Goal: Task Accomplishment & Management: Use online tool/utility

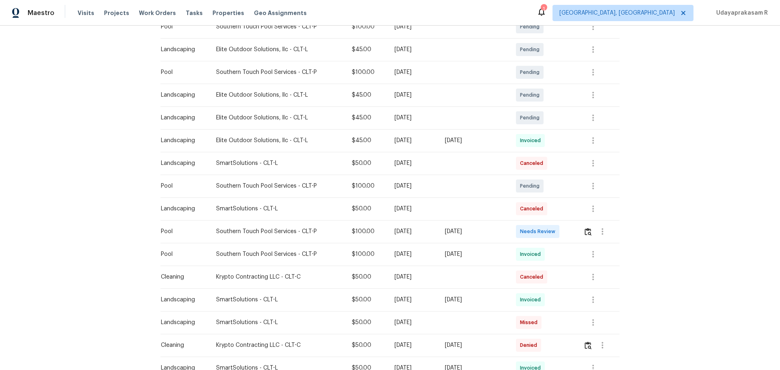
scroll to position [162, 0]
click at [554, 231] on img "button" at bounding box center [588, 231] width 7 height 8
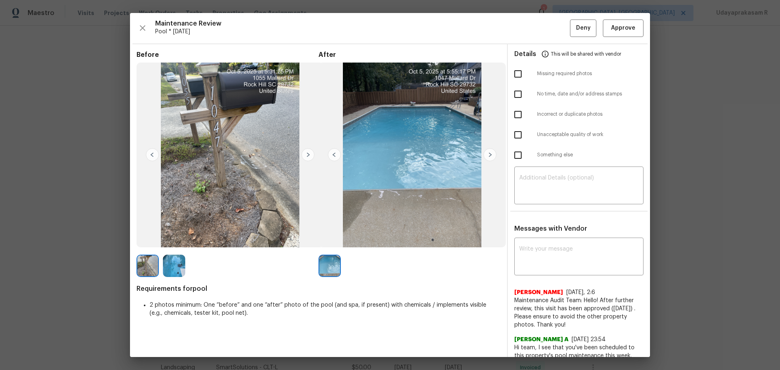
click at [307, 156] on img at bounding box center [307, 154] width 13 height 13
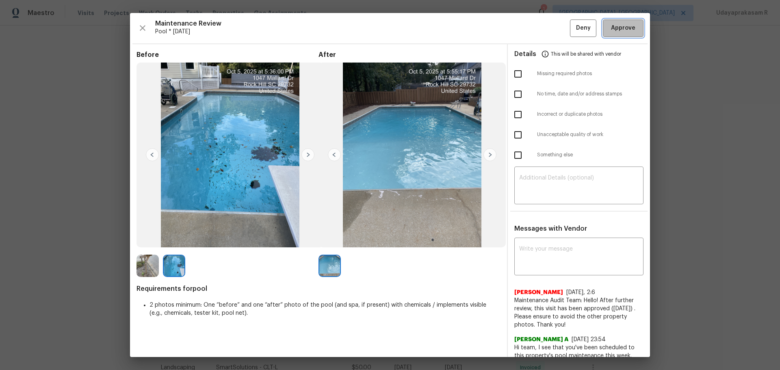
click at [554, 23] on button "Approve" at bounding box center [623, 27] width 41 height 17
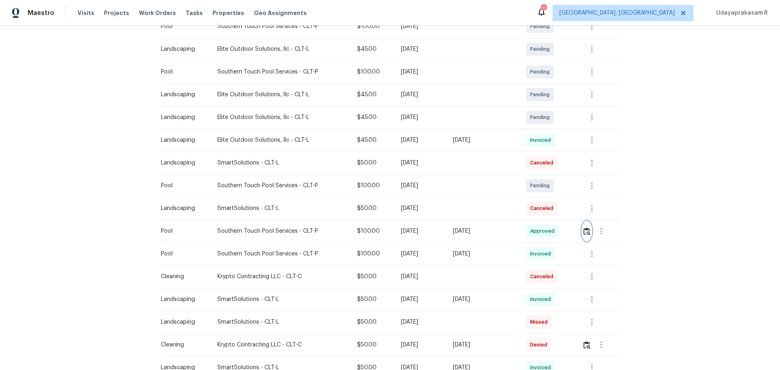
scroll to position [0, 0]
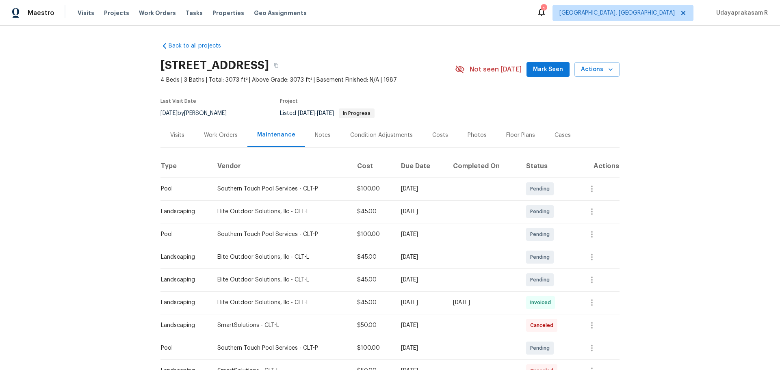
drag, startPoint x: 644, startPoint y: 101, endPoint x: 697, endPoint y: 15, distance: 100.7
click at [554, 100] on div "Back to all projects [STREET_ADDRESS] 4 Beds | 3 Baths | Total: 3073 ft² | Abov…" at bounding box center [390, 198] width 780 height 344
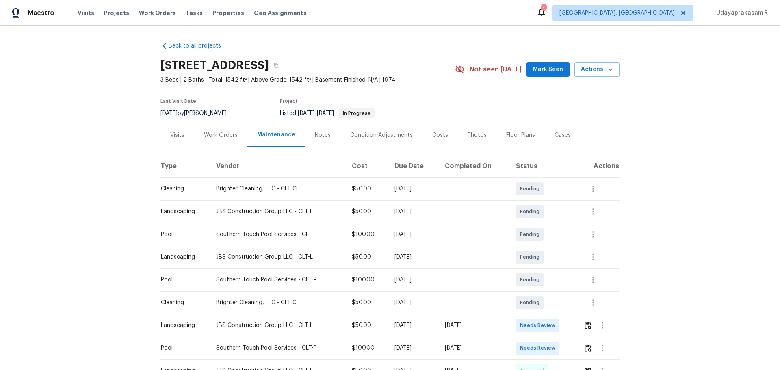
scroll to position [41, 0]
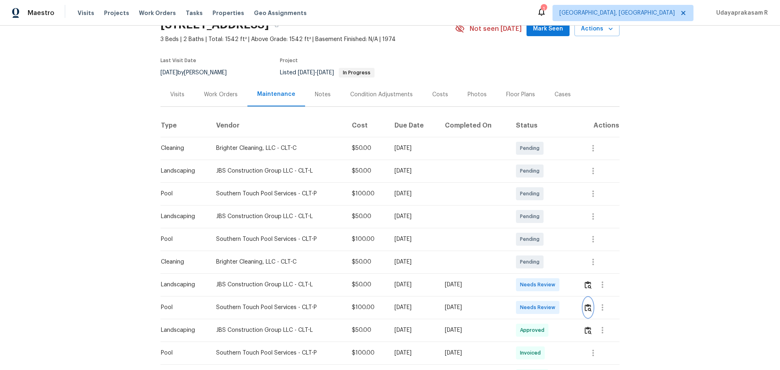
click at [587, 304] on img "button" at bounding box center [588, 308] width 7 height 8
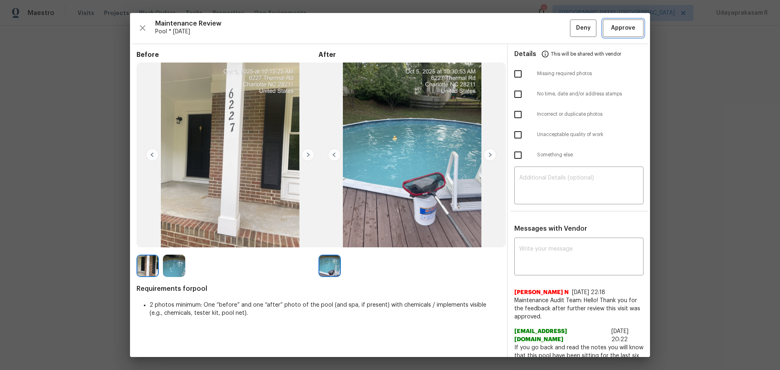
click at [622, 28] on span "Approve" at bounding box center [623, 28] width 24 height 10
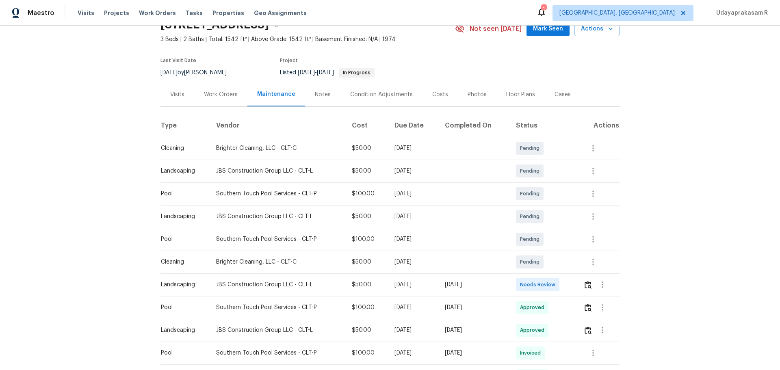
click at [644, 229] on div "Back to all projects 6227 Thermal Rd, Charlotte, NC 28211 3 Beds | 2 Baths | To…" at bounding box center [390, 198] width 780 height 344
